Goal: Navigation & Orientation: Go to known website

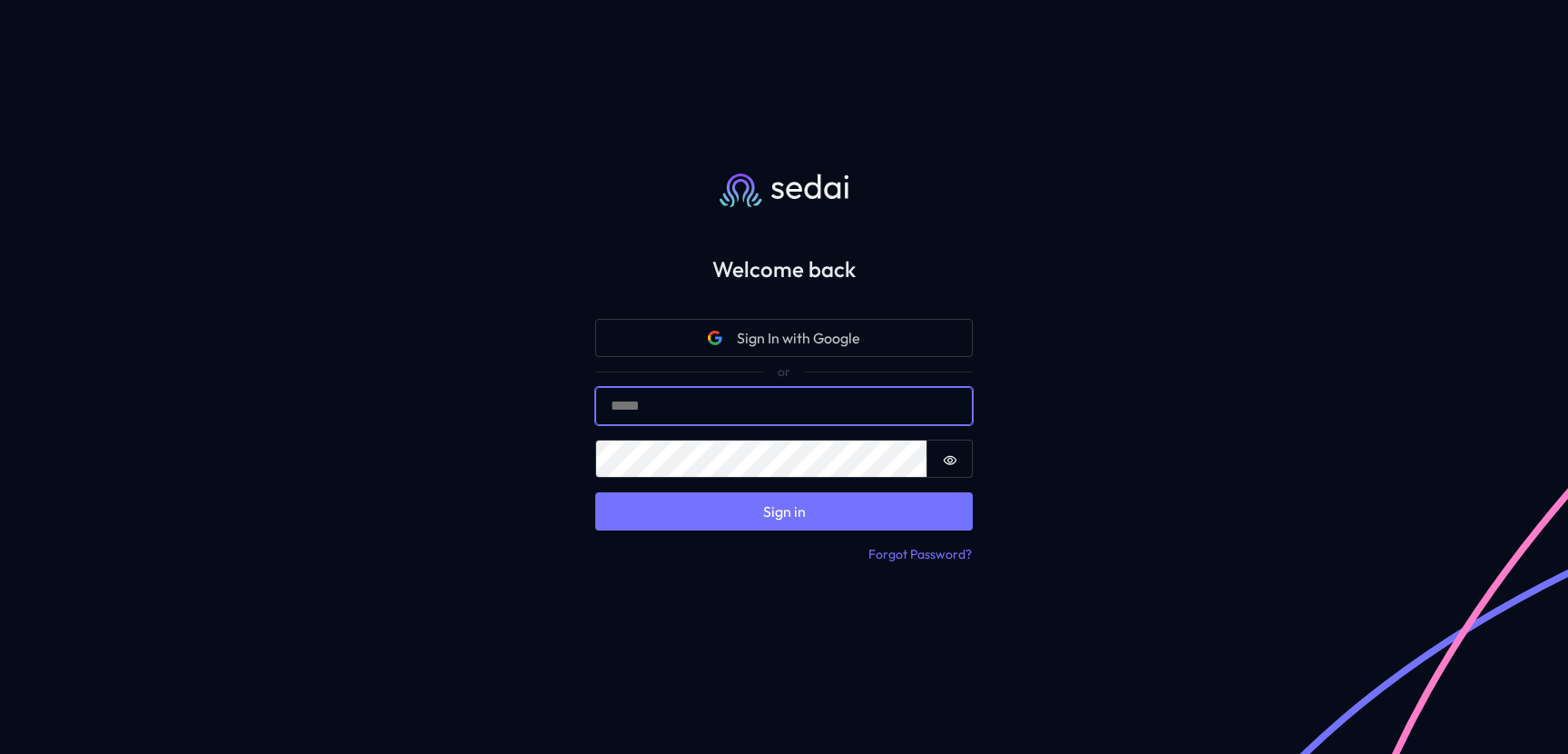
click at [669, 401] on input "Email" at bounding box center [784, 405] width 377 height 38
click at [674, 419] on input "Email" at bounding box center [784, 405] width 377 height 38
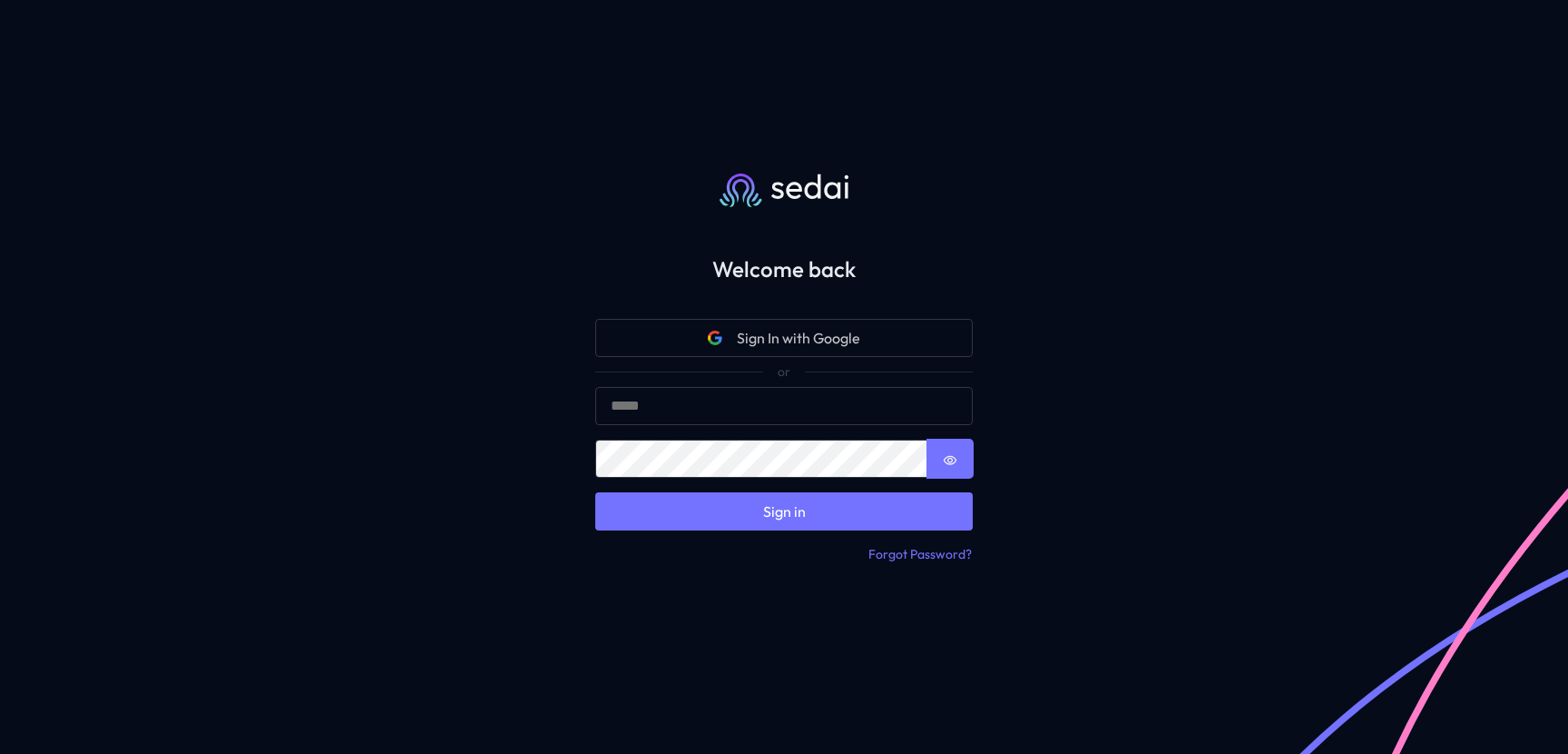
click at [954, 464] on icon "Show password" at bounding box center [950, 460] width 15 height 15
click at [954, 464] on icon "Show password" at bounding box center [951, 461] width 14 height 12
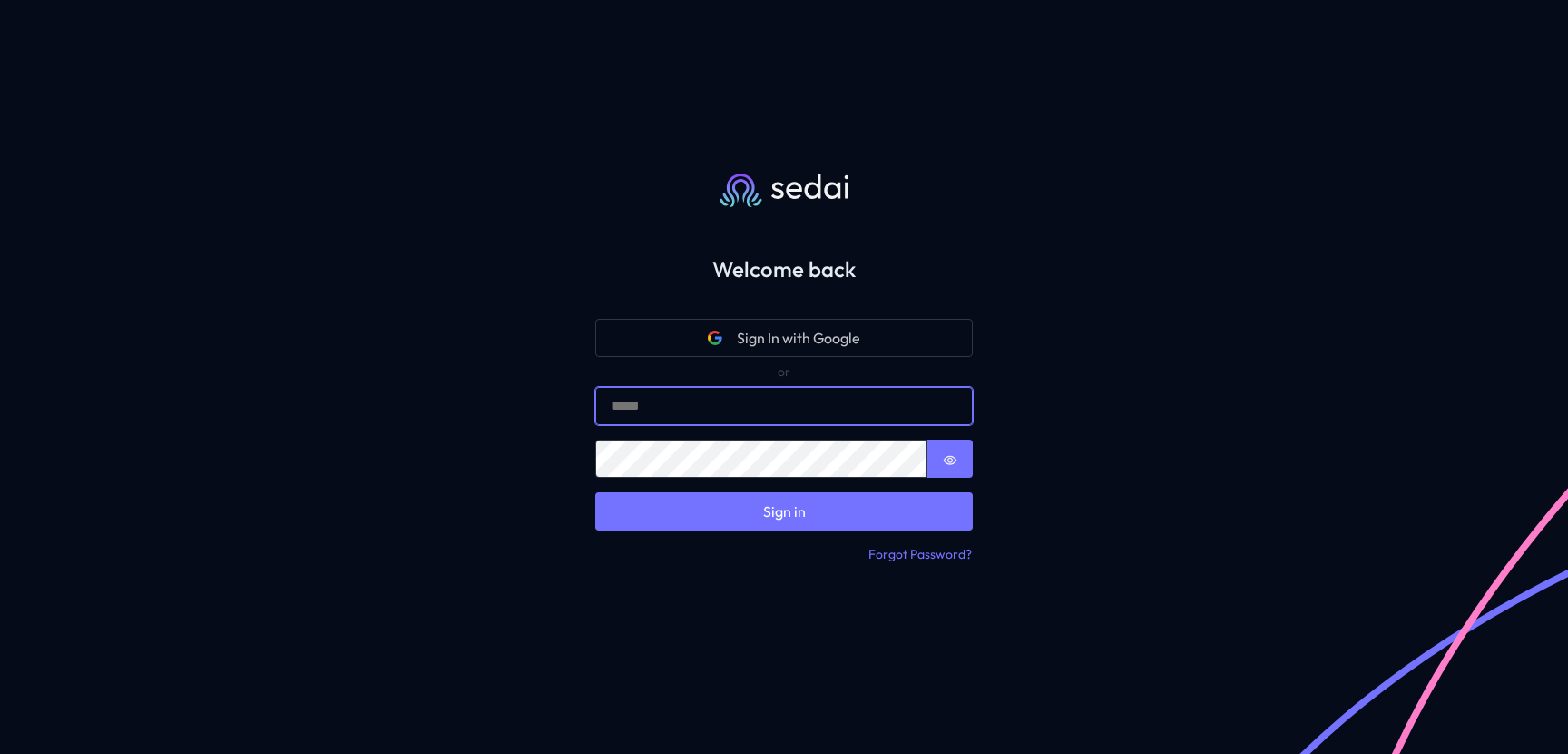
click at [737, 410] on input "Email" at bounding box center [784, 405] width 377 height 38
type input "**********"
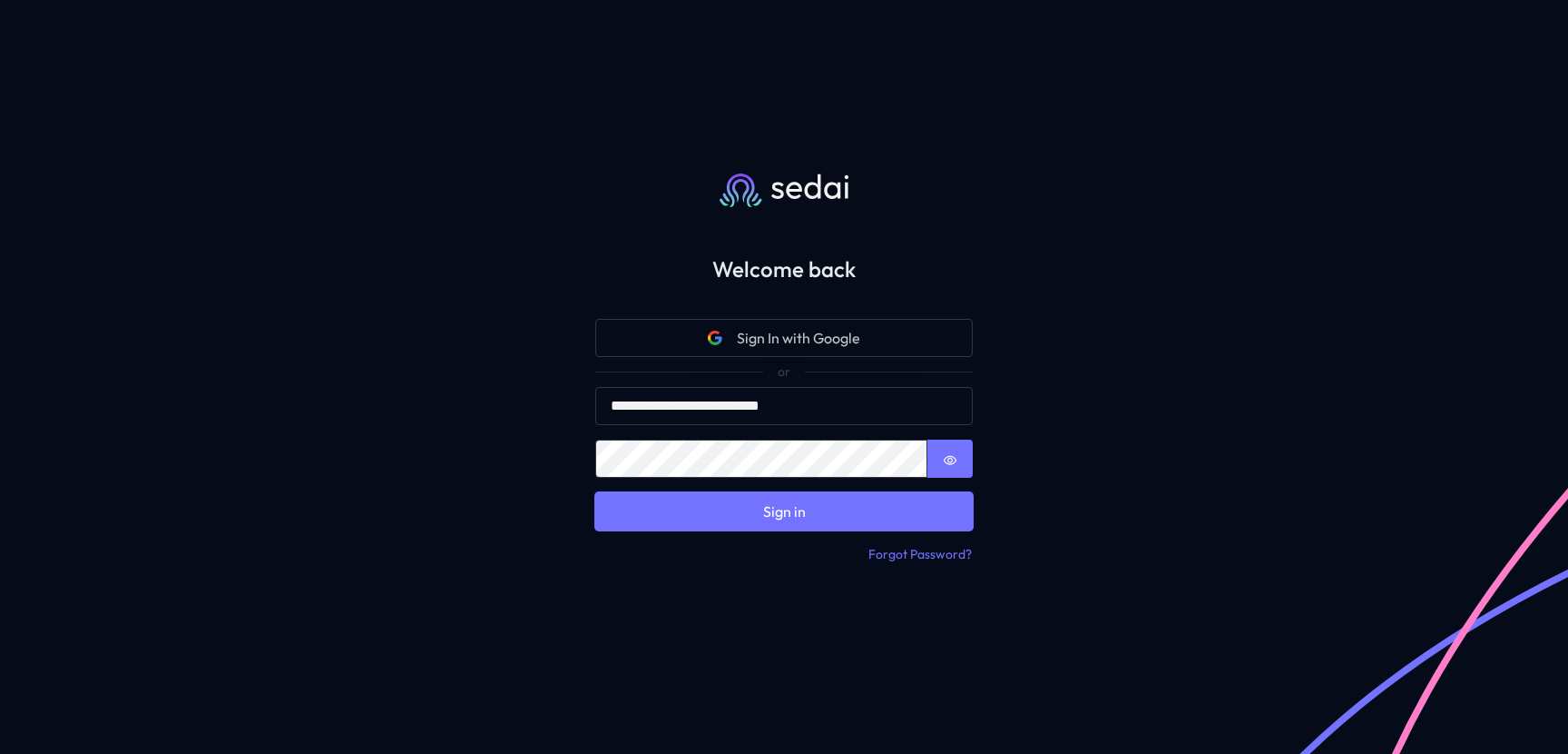
click at [776, 512] on button "Sign in" at bounding box center [784, 511] width 377 height 38
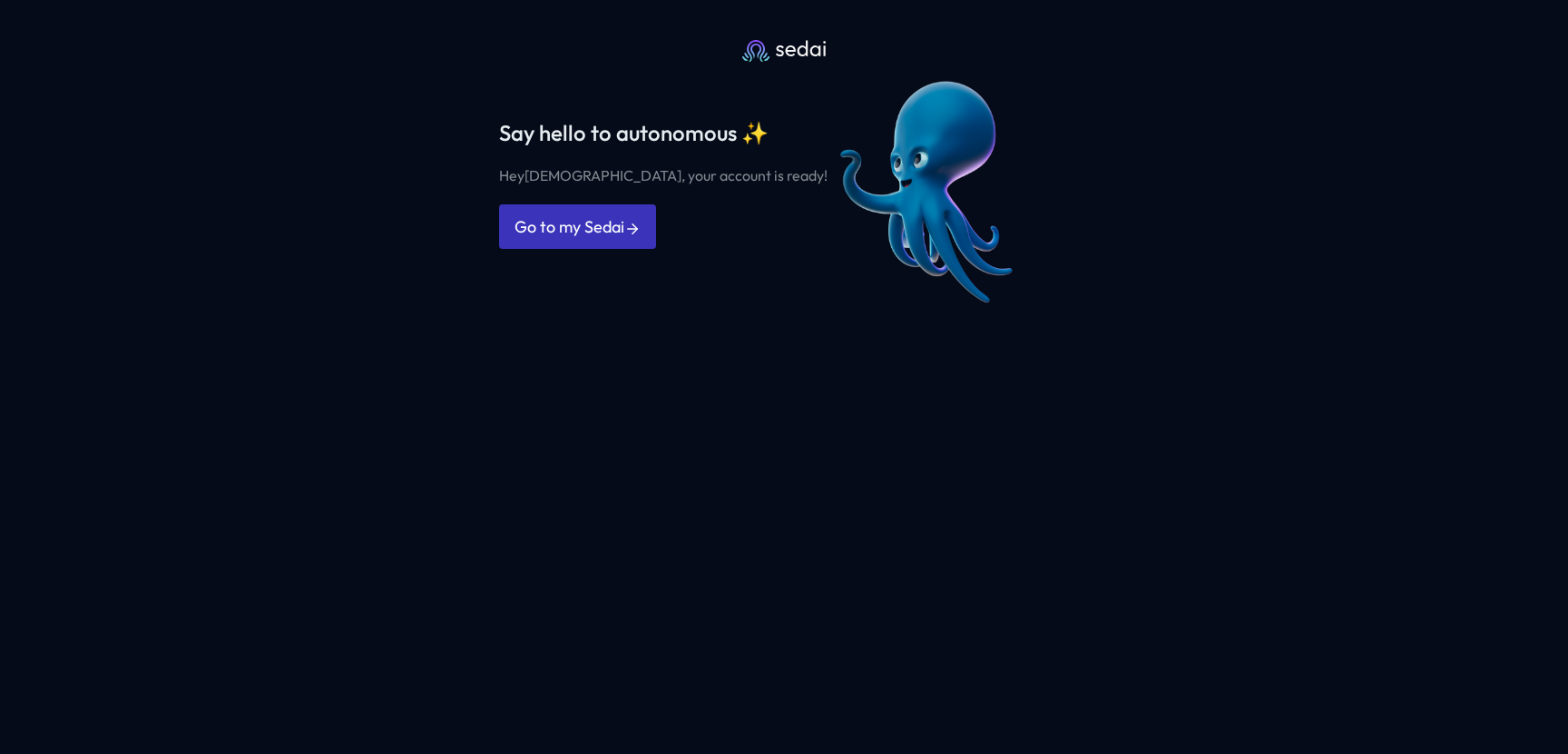
click at [627, 239] on link "Go to my Sedai" at bounding box center [577, 226] width 157 height 45
